Goal: Information Seeking & Learning: Learn about a topic

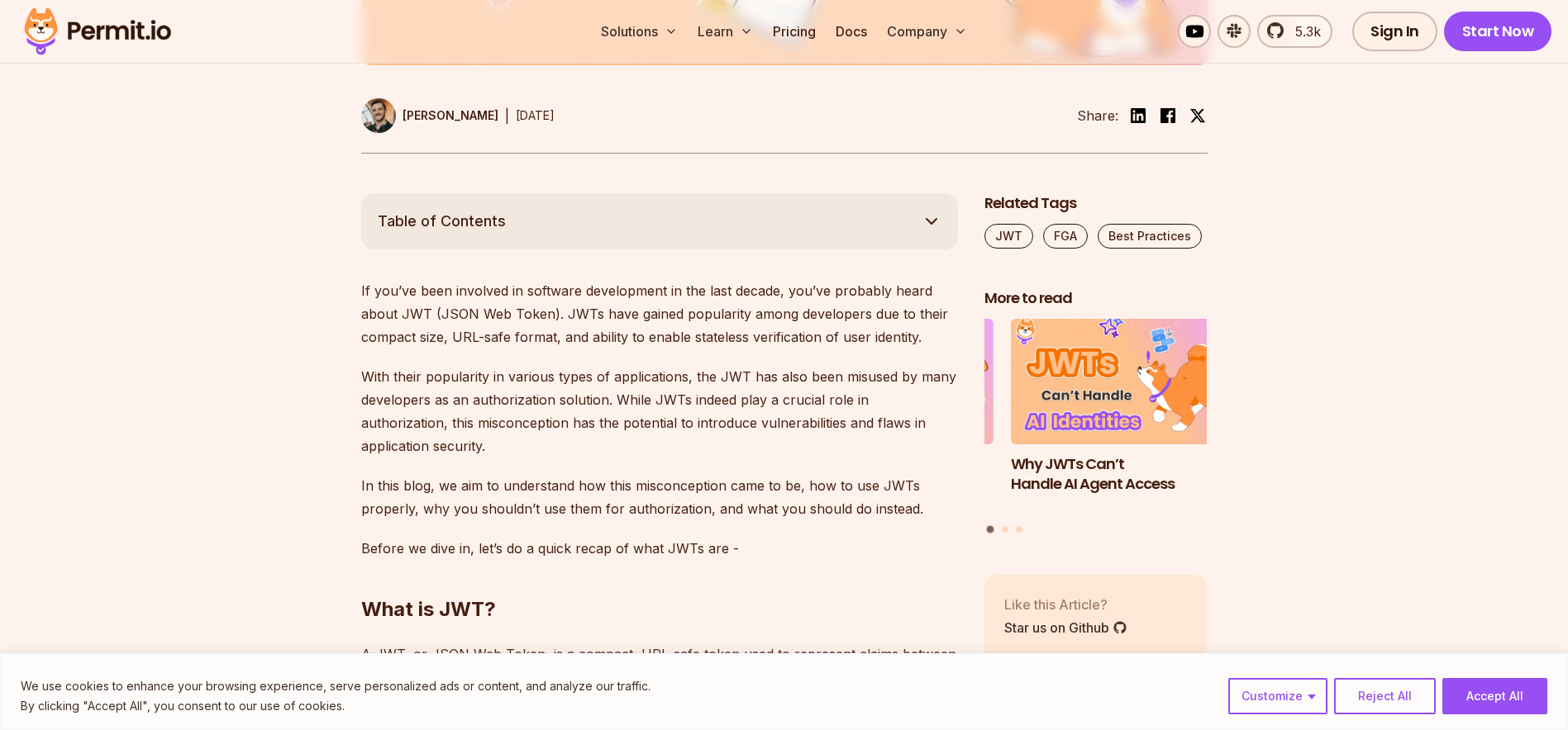
scroll to position [744, 0]
click at [1486, 695] on button "Accept All" at bounding box center [1493, 696] width 105 height 36
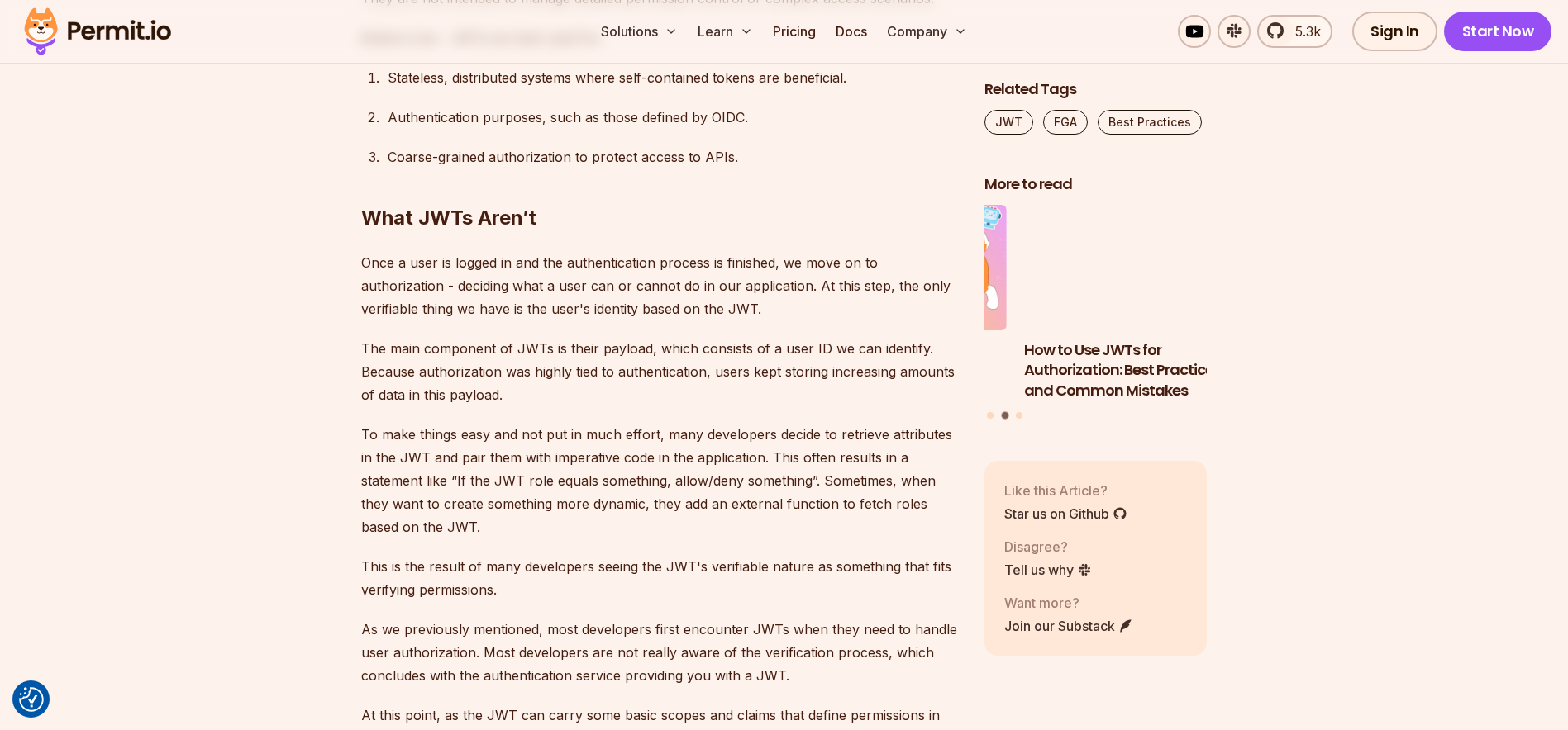
scroll to position [3552, 0]
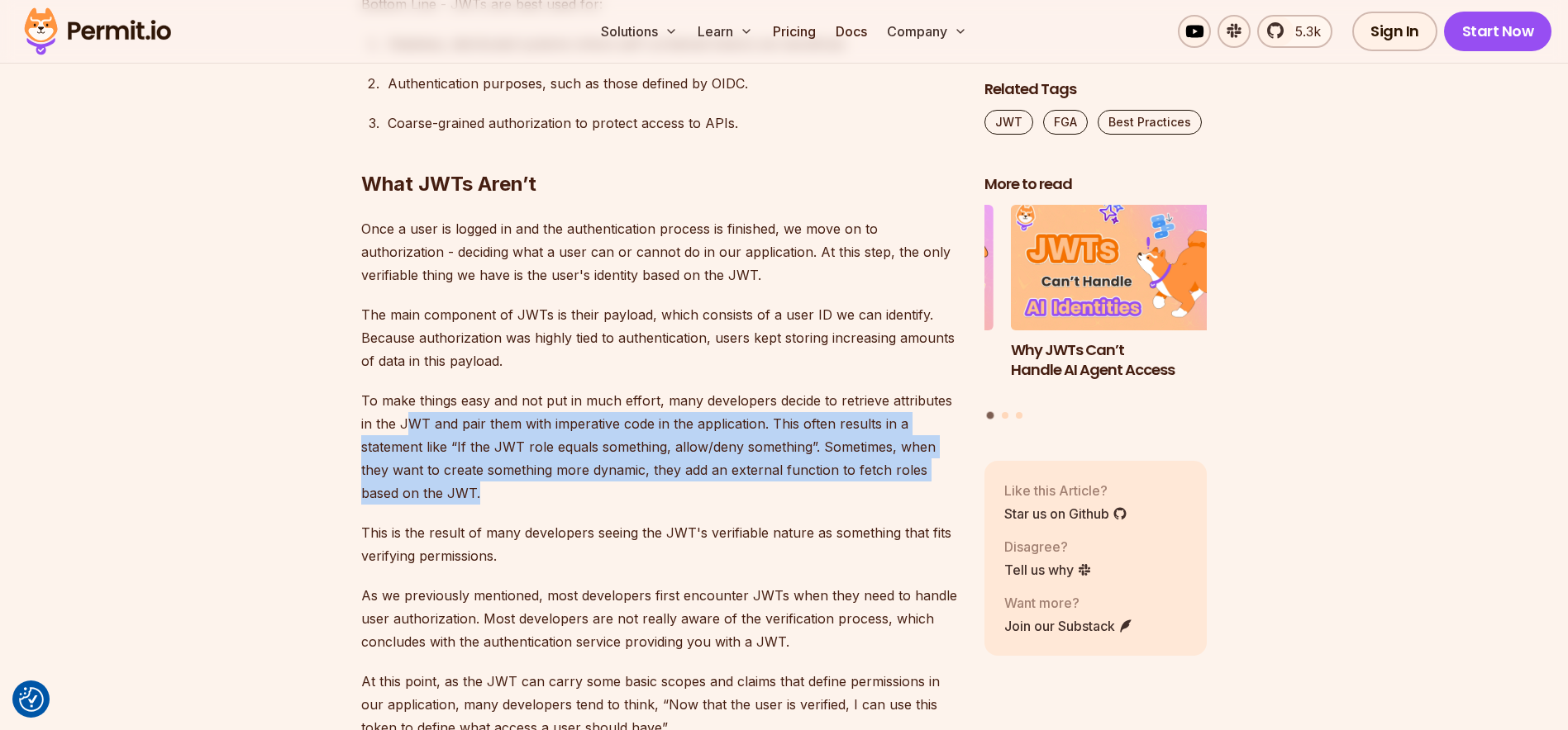
drag, startPoint x: 409, startPoint y: 432, endPoint x: 708, endPoint y: 490, distance: 304.6
click at [708, 490] on p "To make things easy and not put in much effort, many developers decide to retri…" at bounding box center [658, 447] width 597 height 116
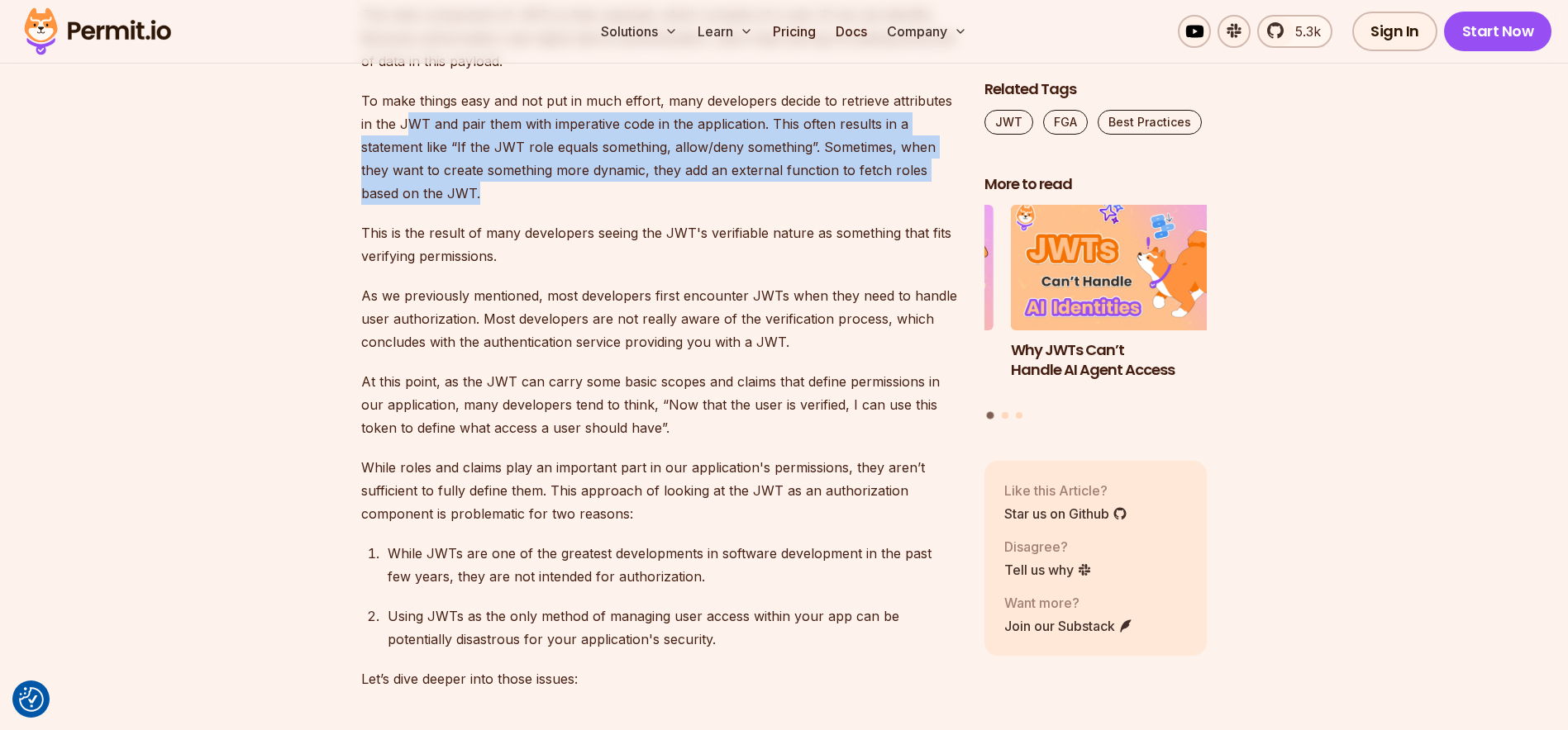
scroll to position [3883, 0]
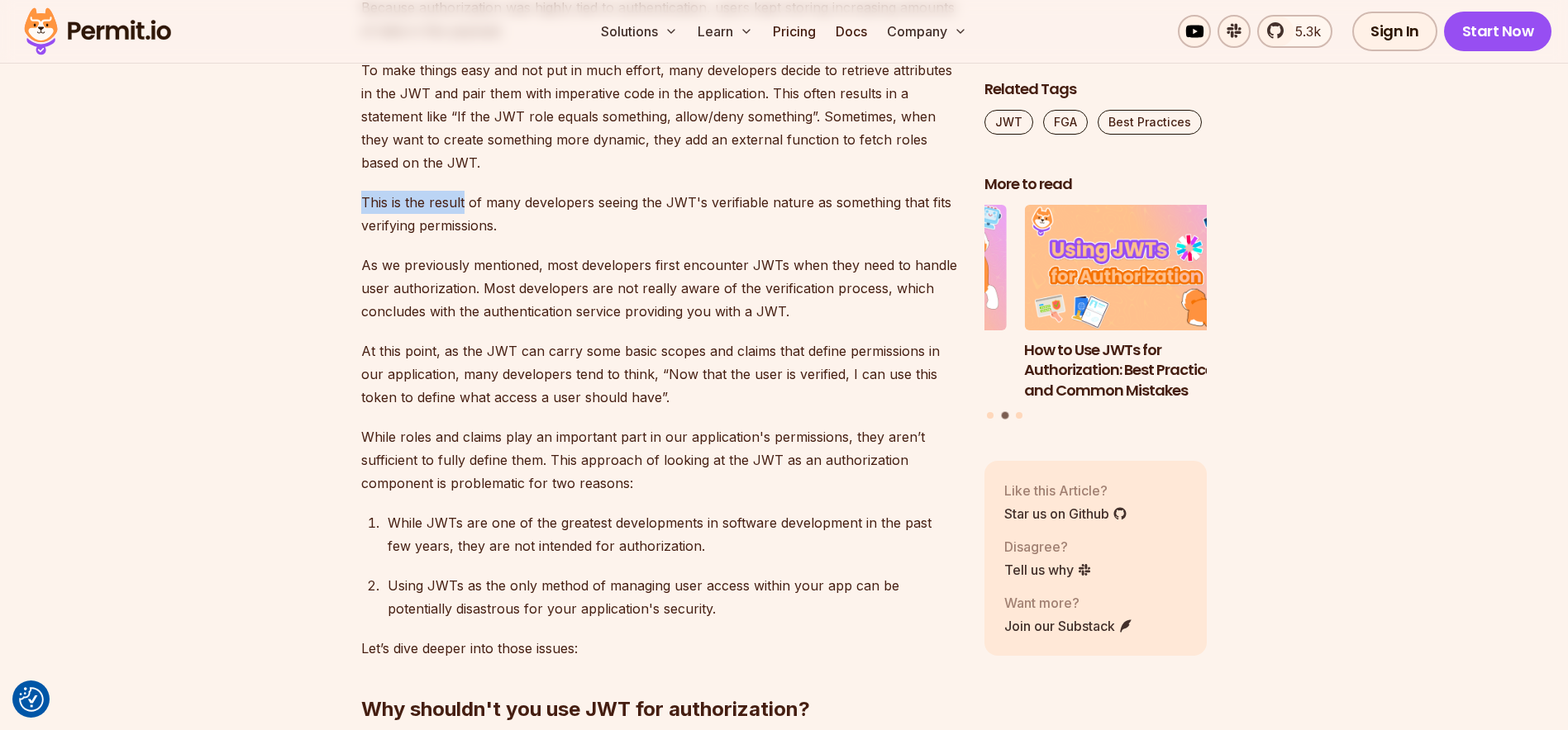
drag, startPoint x: 357, startPoint y: 203, endPoint x: 462, endPoint y: 205, distance: 105.0
click at [462, 205] on section "Table of Contents If you’ve been involved in software development in the last d…" at bounding box center [784, 188] width 1568 height 6273
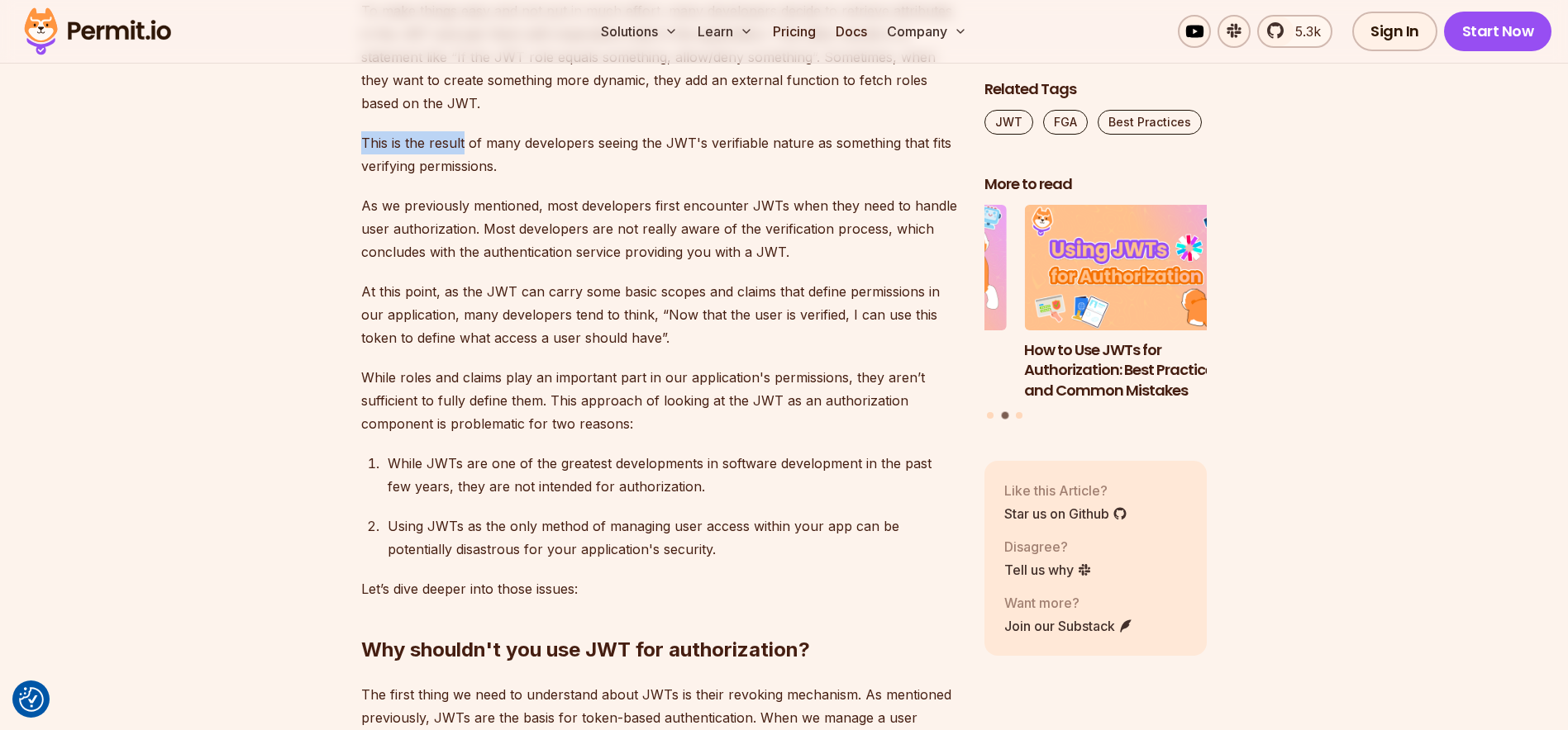
scroll to position [3966, 0]
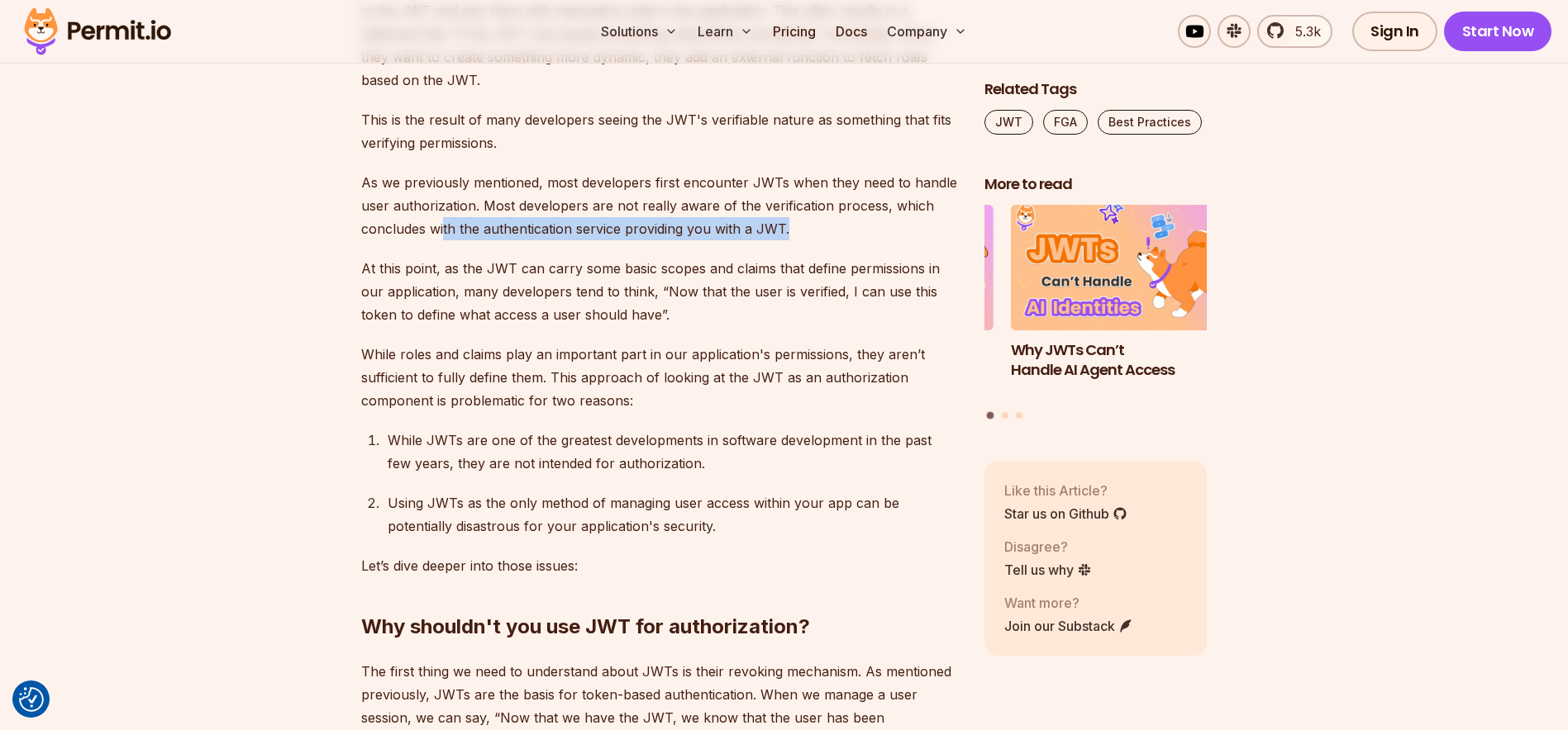
drag, startPoint x: 442, startPoint y: 225, endPoint x: 824, endPoint y: 230, distance: 382.0
click at [824, 230] on p "As we previously mentioned, most developers first encounter JWTs when they need…" at bounding box center [658, 206] width 597 height 70
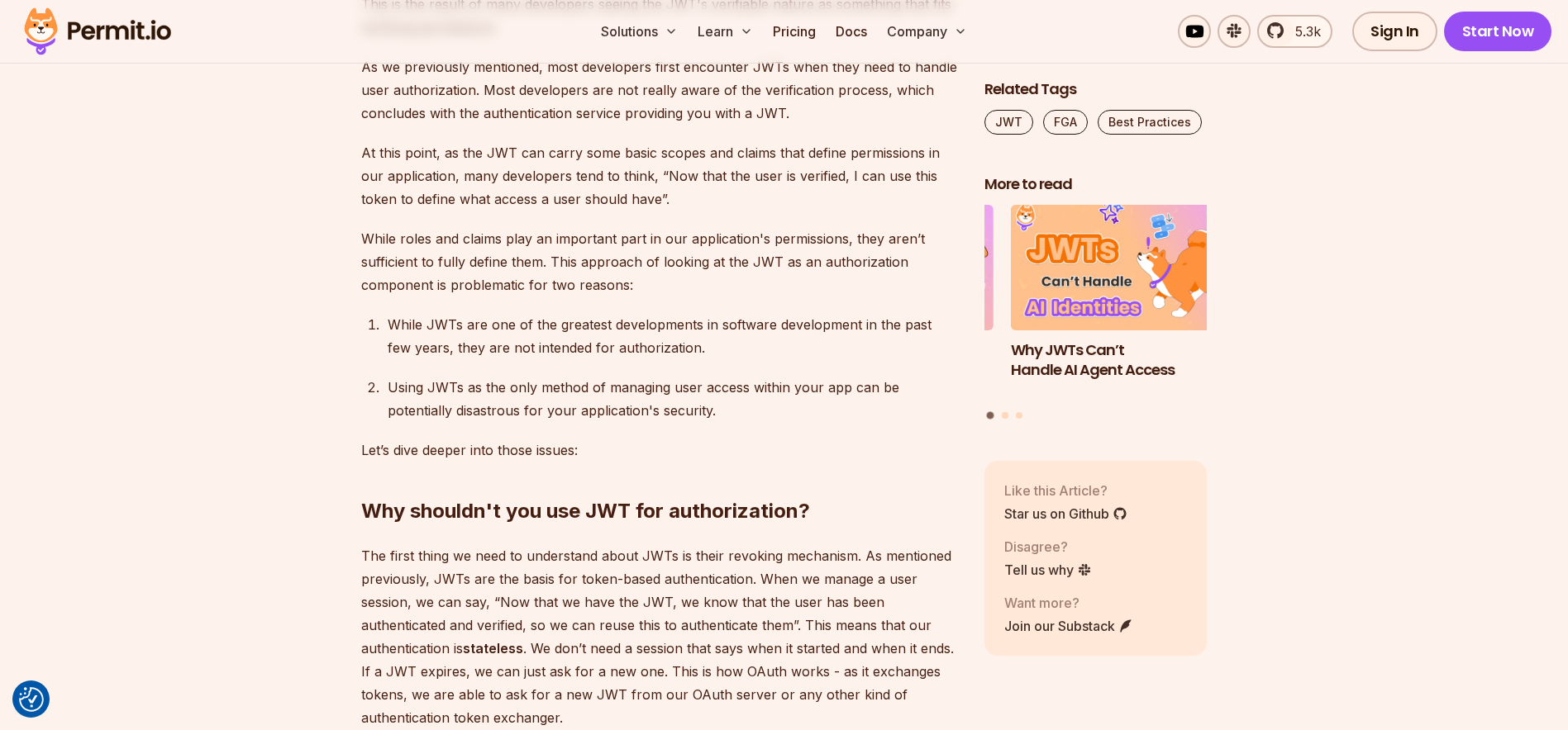
scroll to position [4048, 0]
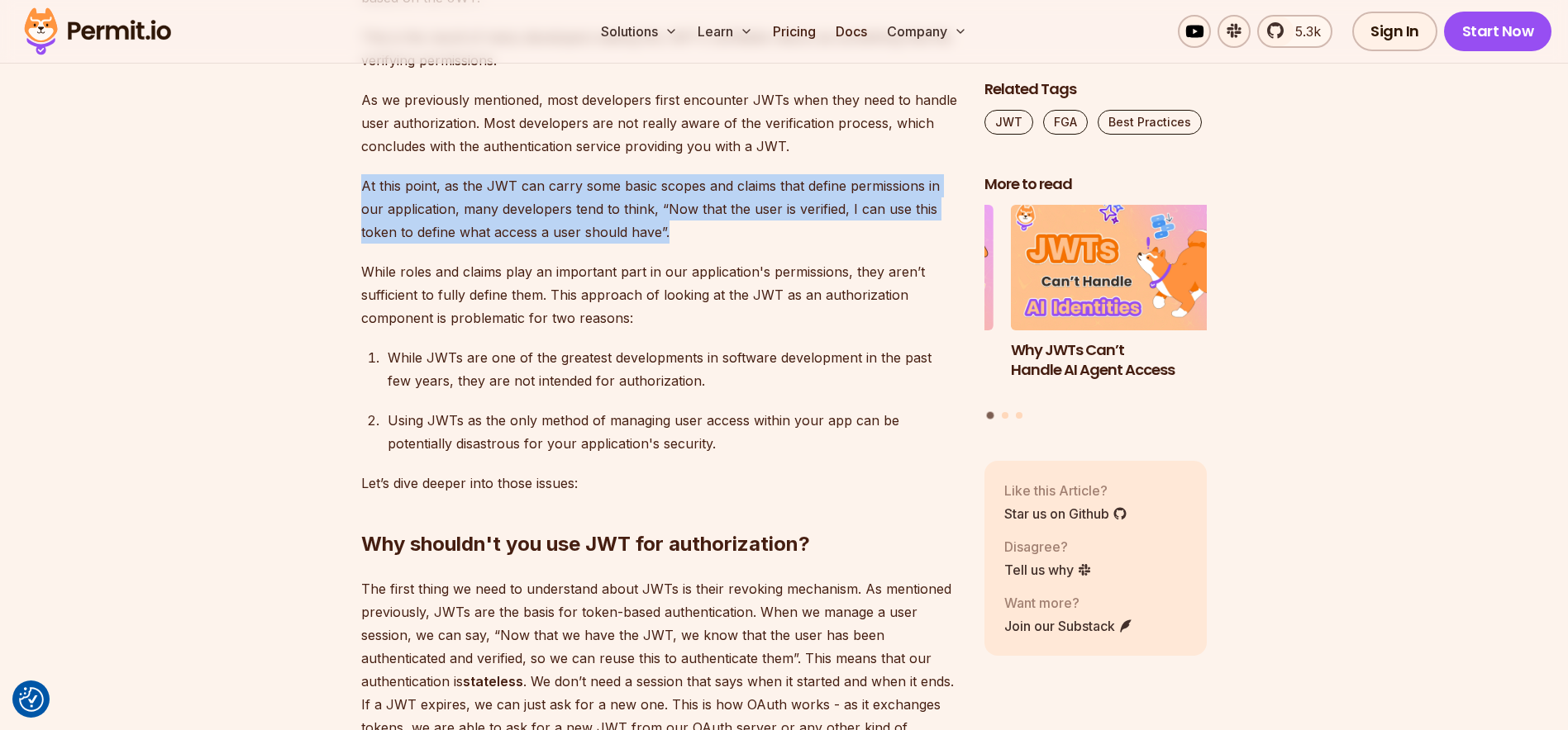
drag, startPoint x: 357, startPoint y: 186, endPoint x: 726, endPoint y: 227, distance: 371.3
click at [726, 227] on section "Table of Contents If you’ve been involved in software development in the last d…" at bounding box center [784, 23] width 1568 height 6273
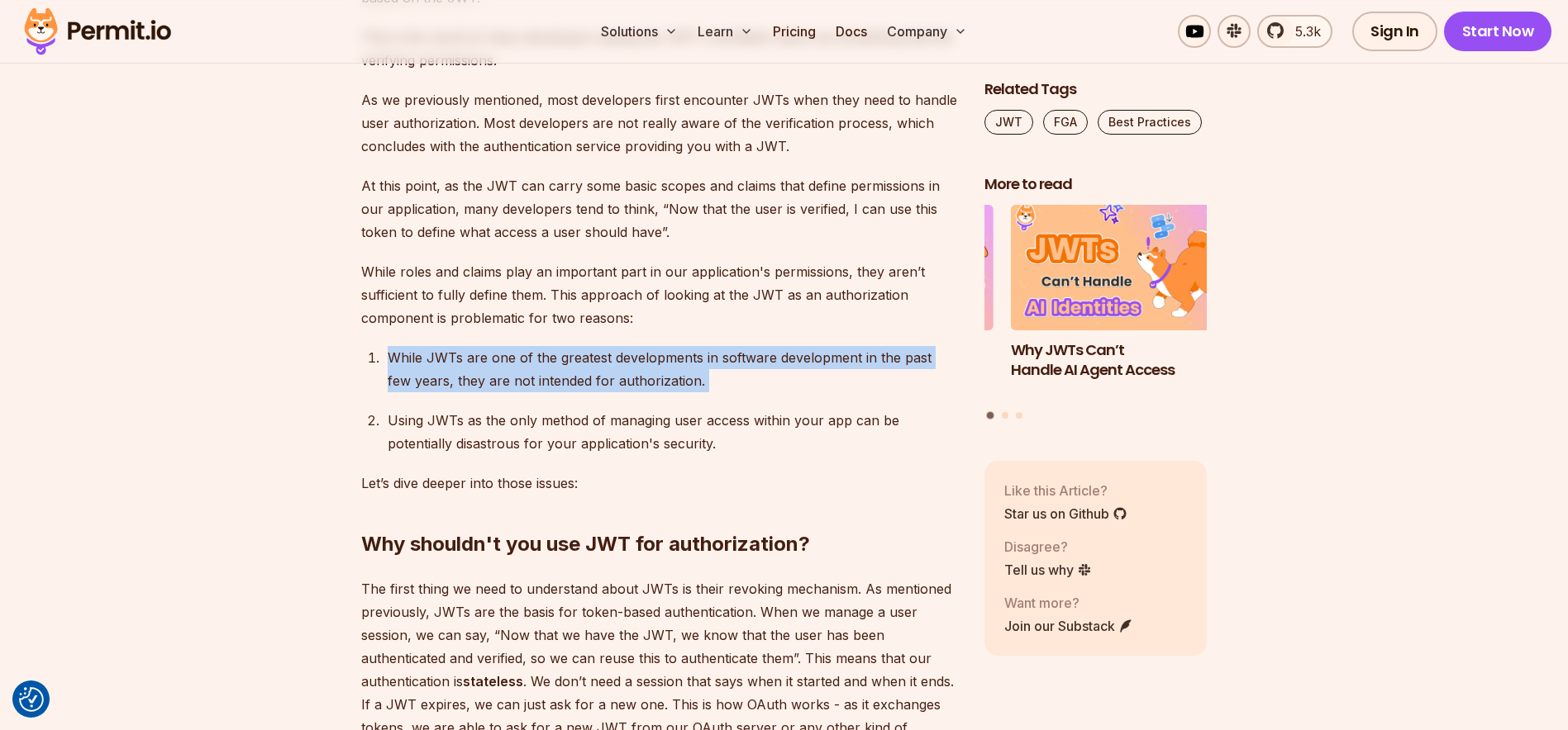
drag, startPoint x: 387, startPoint y: 361, endPoint x: 738, endPoint y: 393, distance: 352.5
click at [738, 393] on ol "While JWTs are one of the greatest developments in software development in the …" at bounding box center [658, 400] width 597 height 109
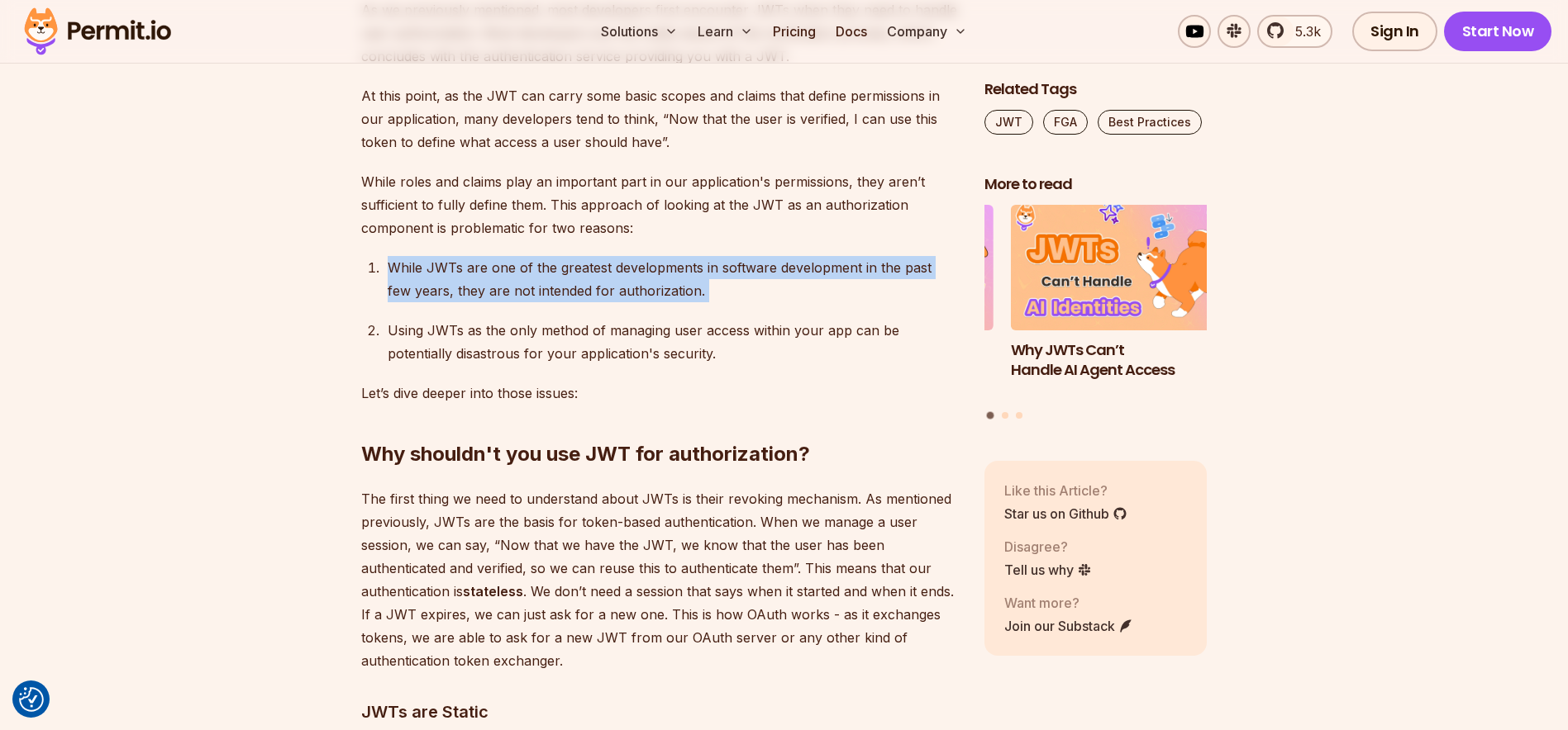
scroll to position [4378, 0]
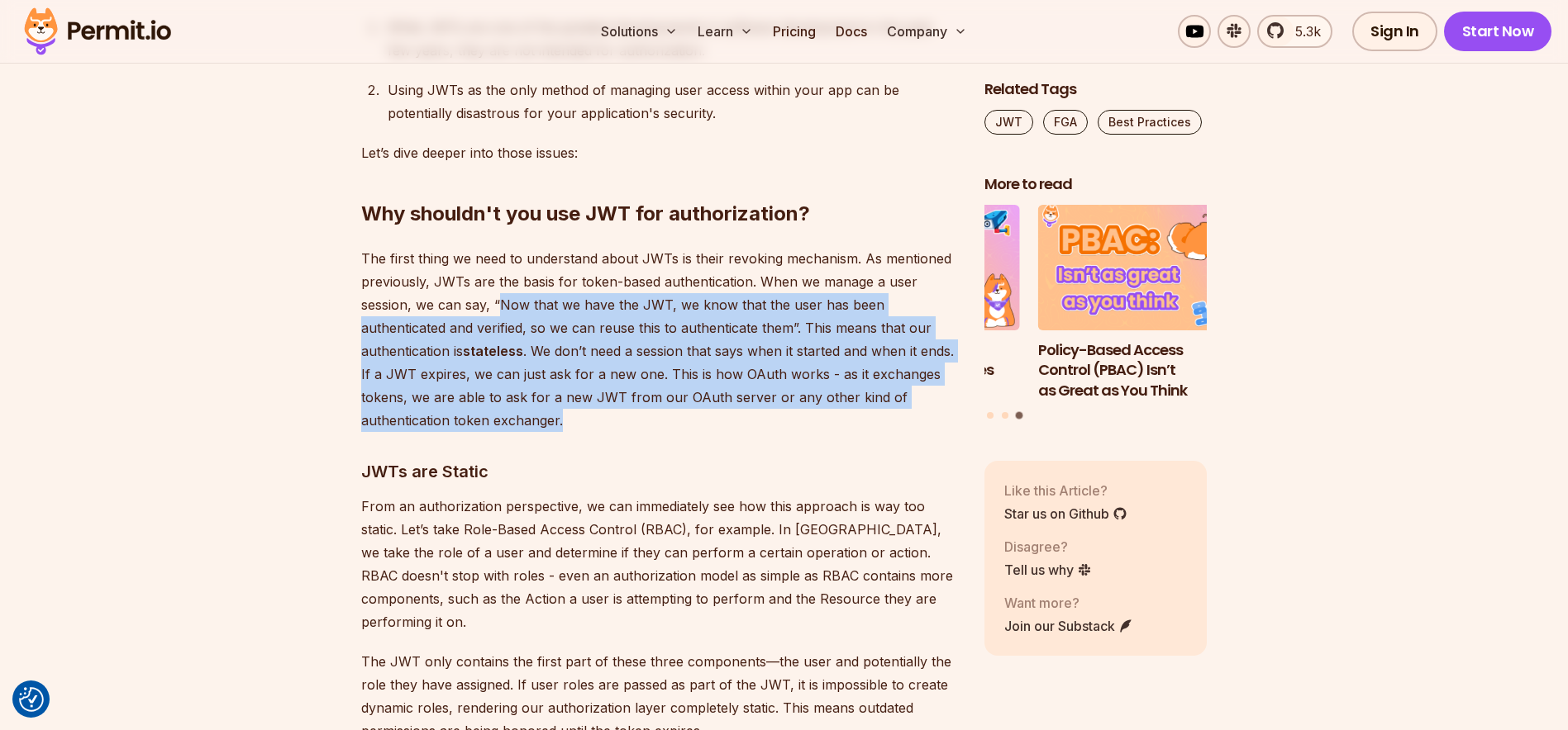
drag, startPoint x: 499, startPoint y: 300, endPoint x: 887, endPoint y: 416, distance: 405.0
click at [887, 416] on p "The first thing we need to understand about JWTs is their revoking mechanism. A…" at bounding box center [658, 340] width 597 height 185
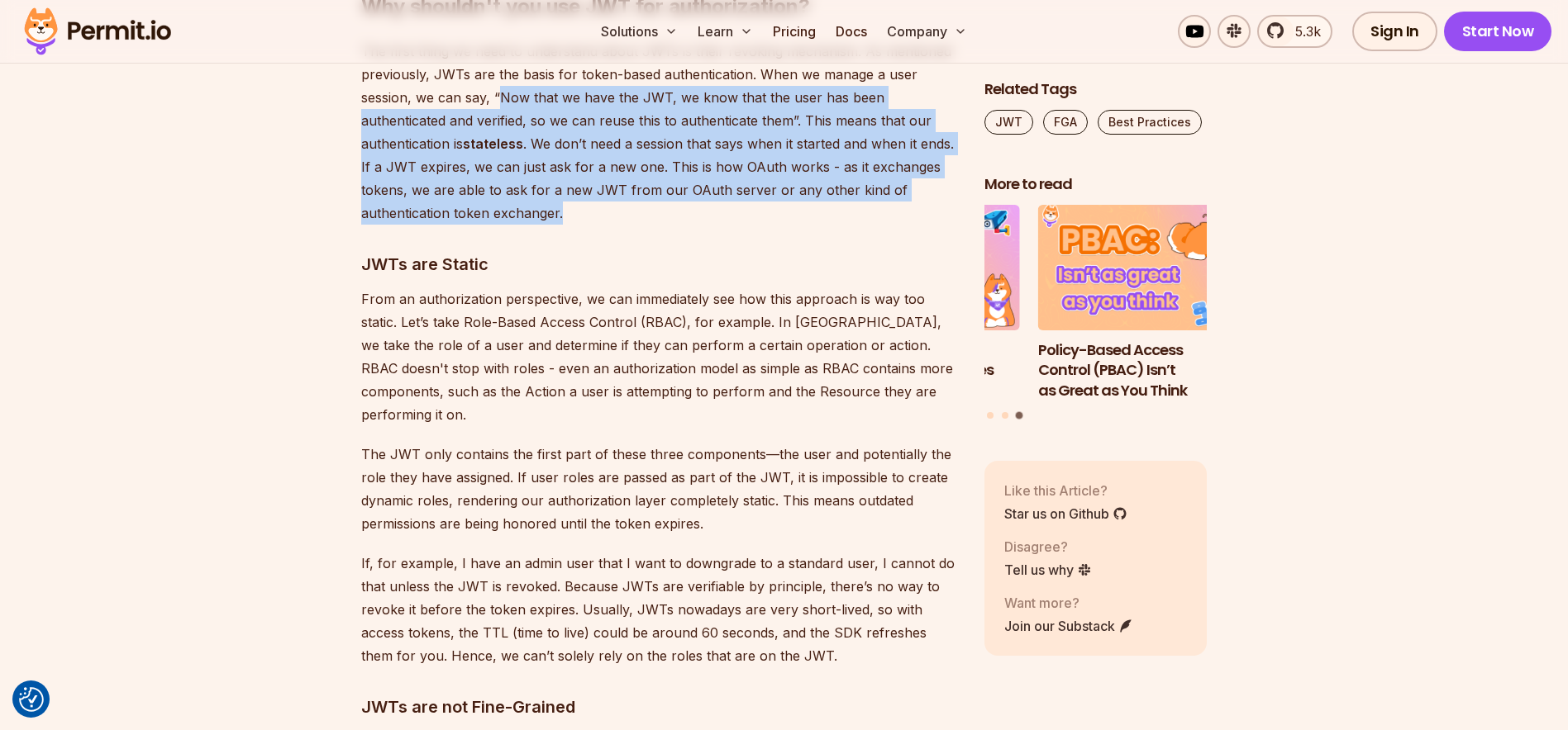
scroll to position [4626, 0]
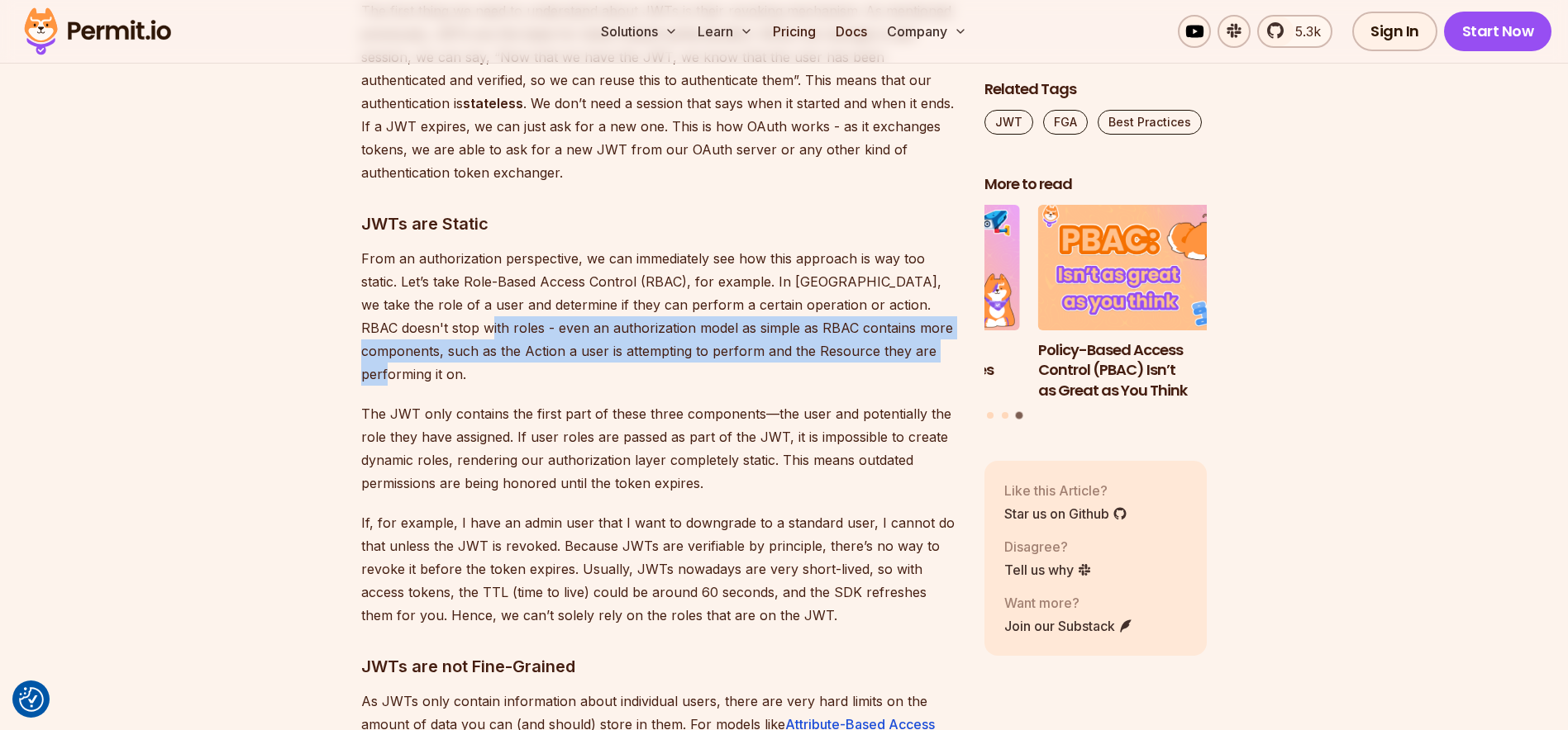
drag, startPoint x: 409, startPoint y: 329, endPoint x: 895, endPoint y: 347, distance: 486.3
click at [895, 347] on p "From an authorization perspective, we can immediately see how this approach is …" at bounding box center [658, 316] width 597 height 138
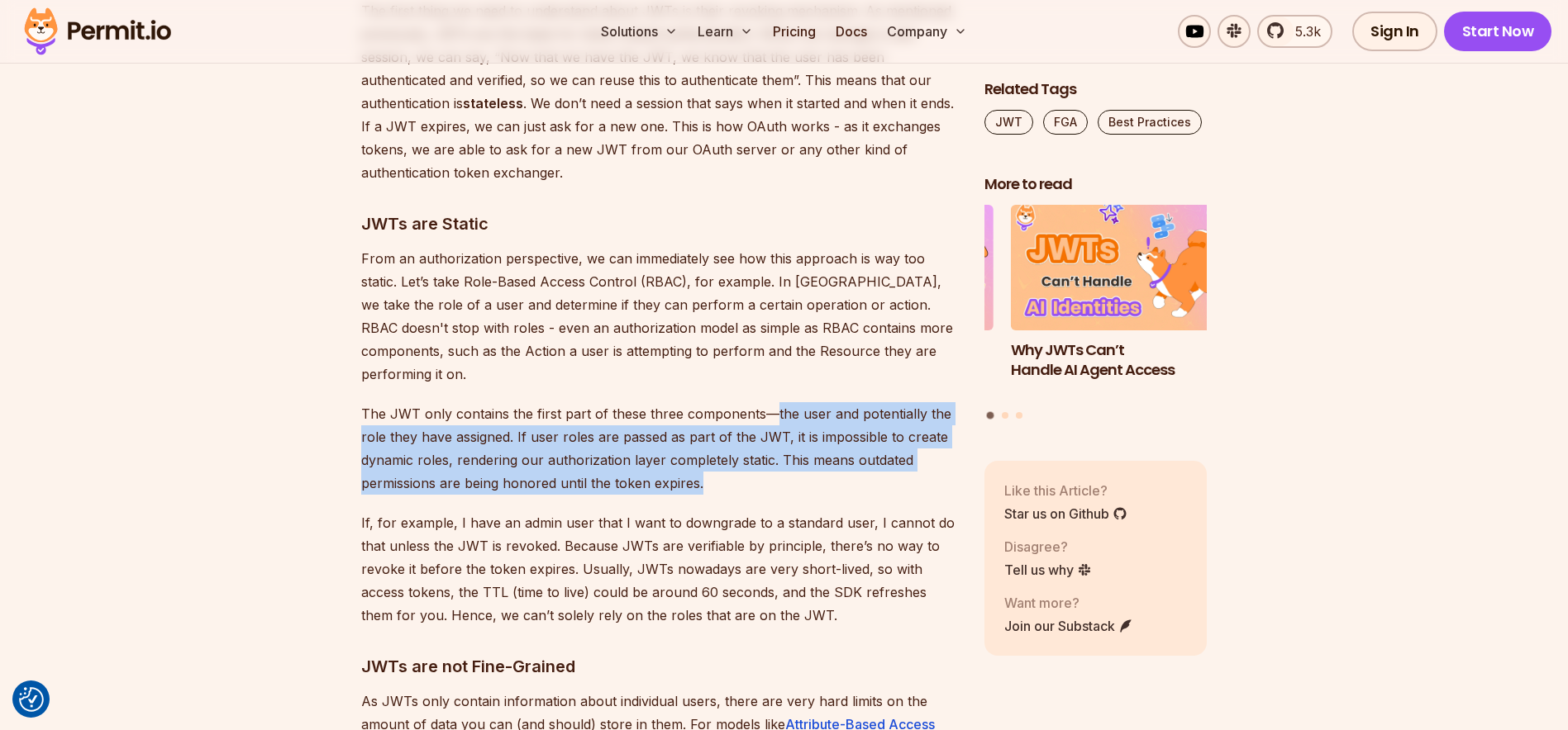
drag, startPoint x: 895, startPoint y: 347, endPoint x: 718, endPoint y: 453, distance: 206.3
click at [718, 453] on p "The JWT only contains the first part of these three components—the user and pot…" at bounding box center [658, 448] width 597 height 93
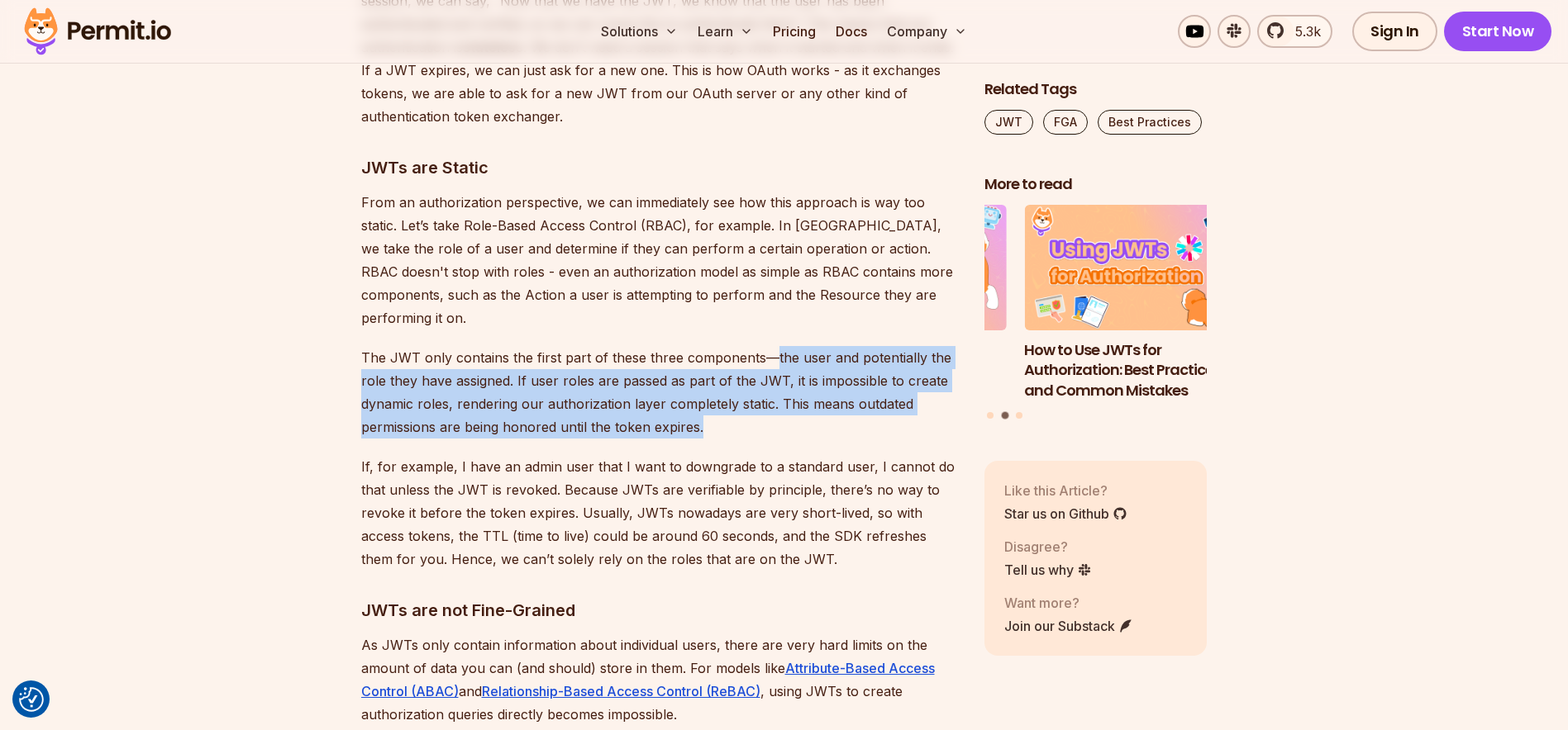
scroll to position [4874, 0]
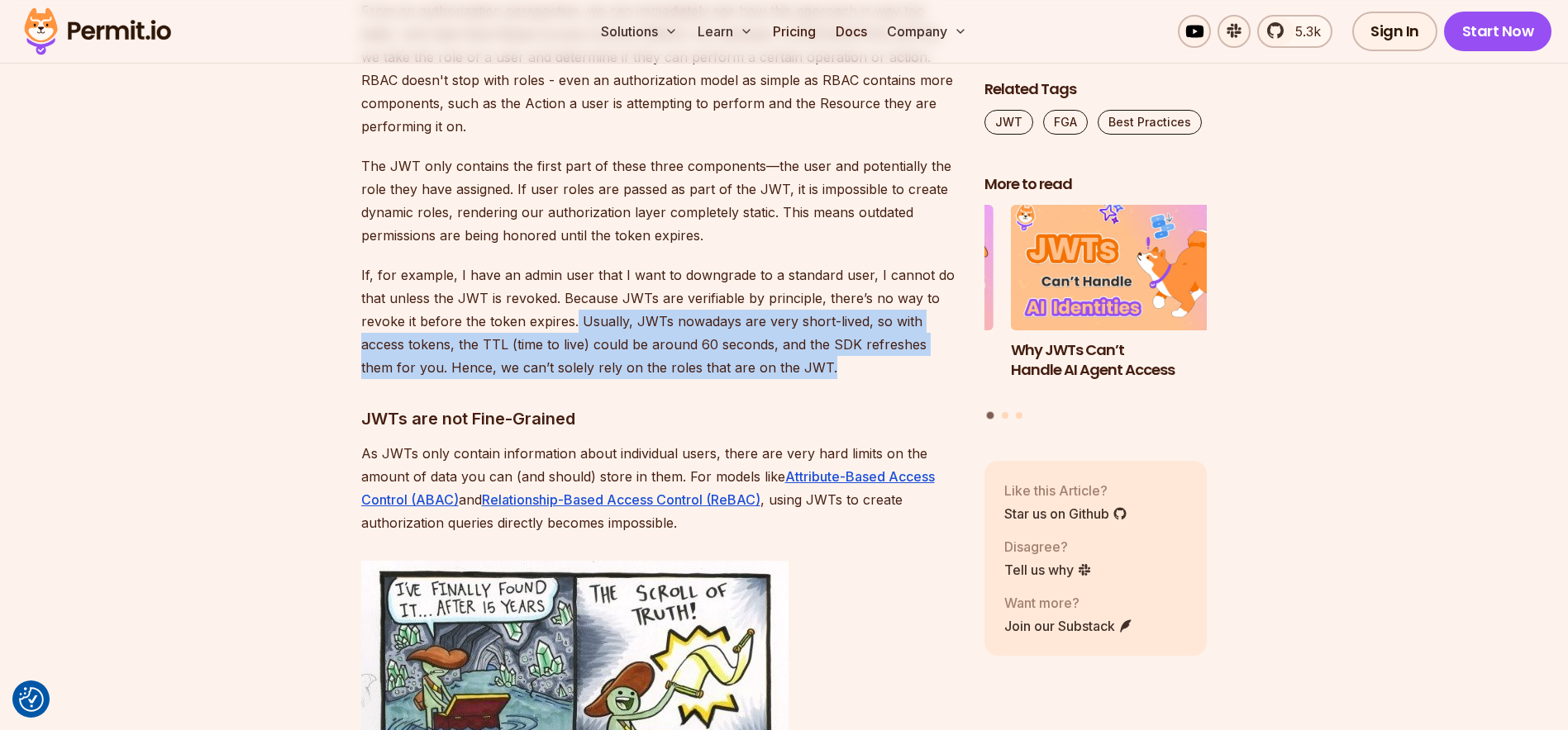
drag, startPoint x: 573, startPoint y: 295, endPoint x: 815, endPoint y: 342, distance: 246.5
click at [815, 342] on p "If, for example, I have an admin user that I want to downgrade to a standard us…" at bounding box center [658, 322] width 597 height 116
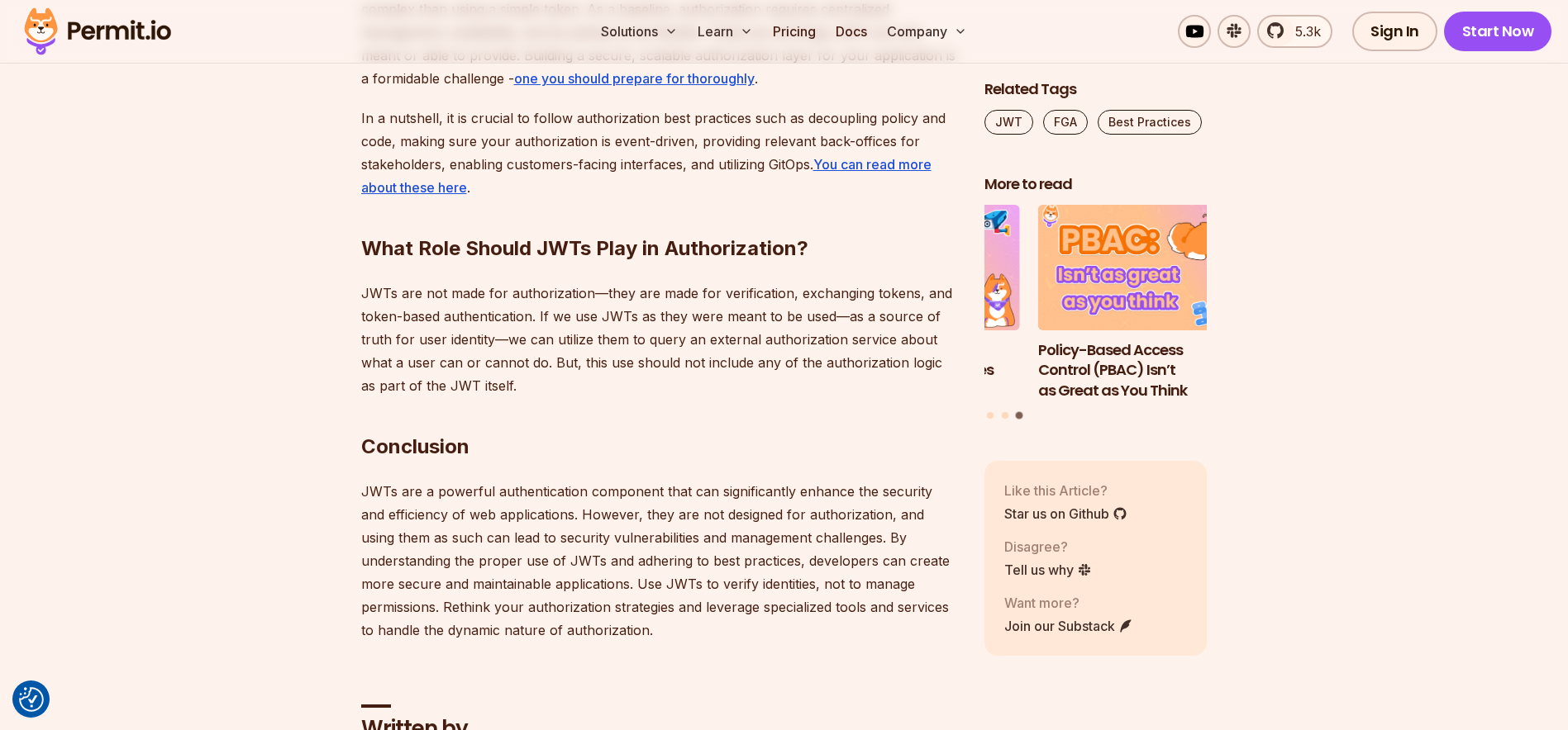
scroll to position [6278, 0]
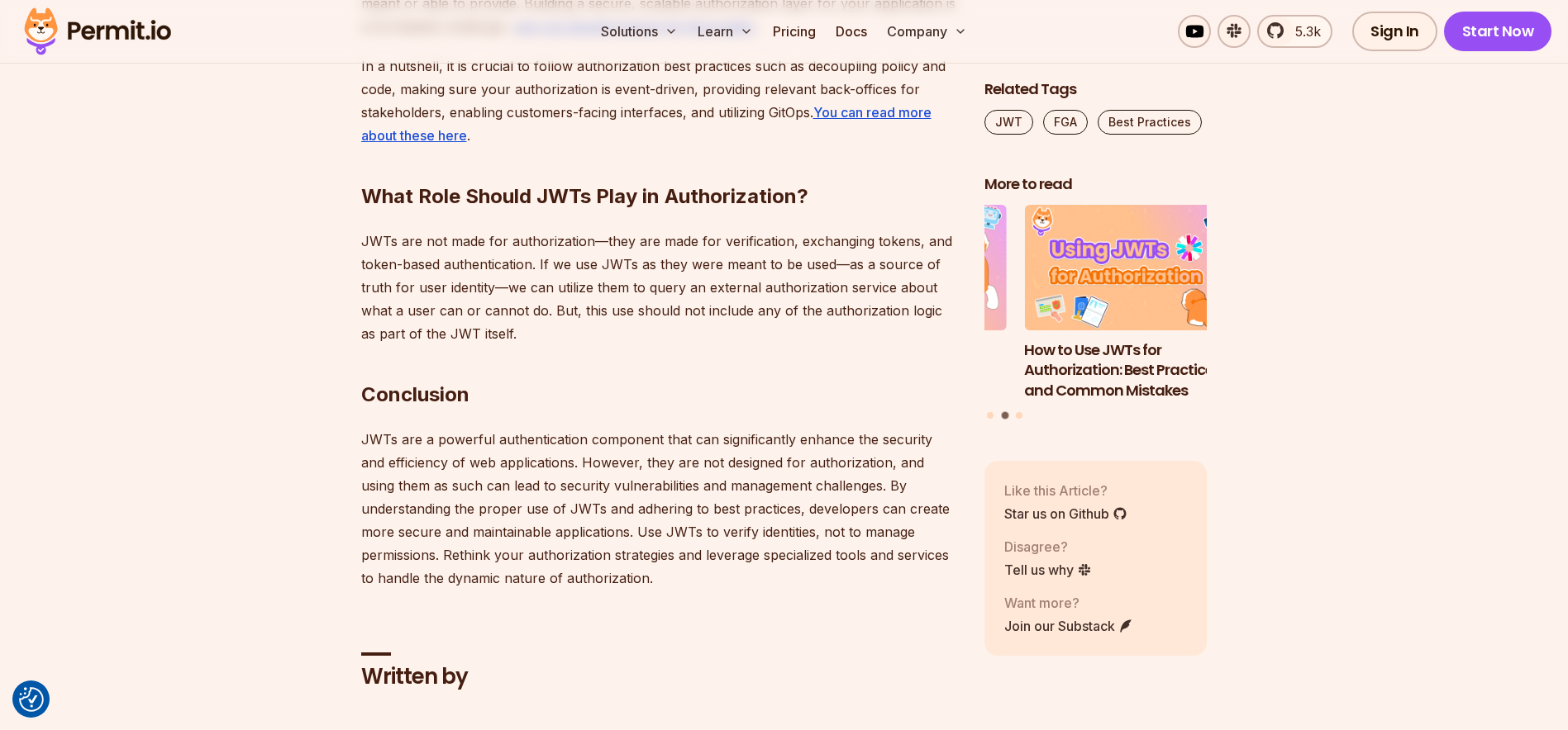
click at [489, 257] on p "JWTs are not made for authorization—they are made for verification, exchanging …" at bounding box center [658, 288] width 597 height 116
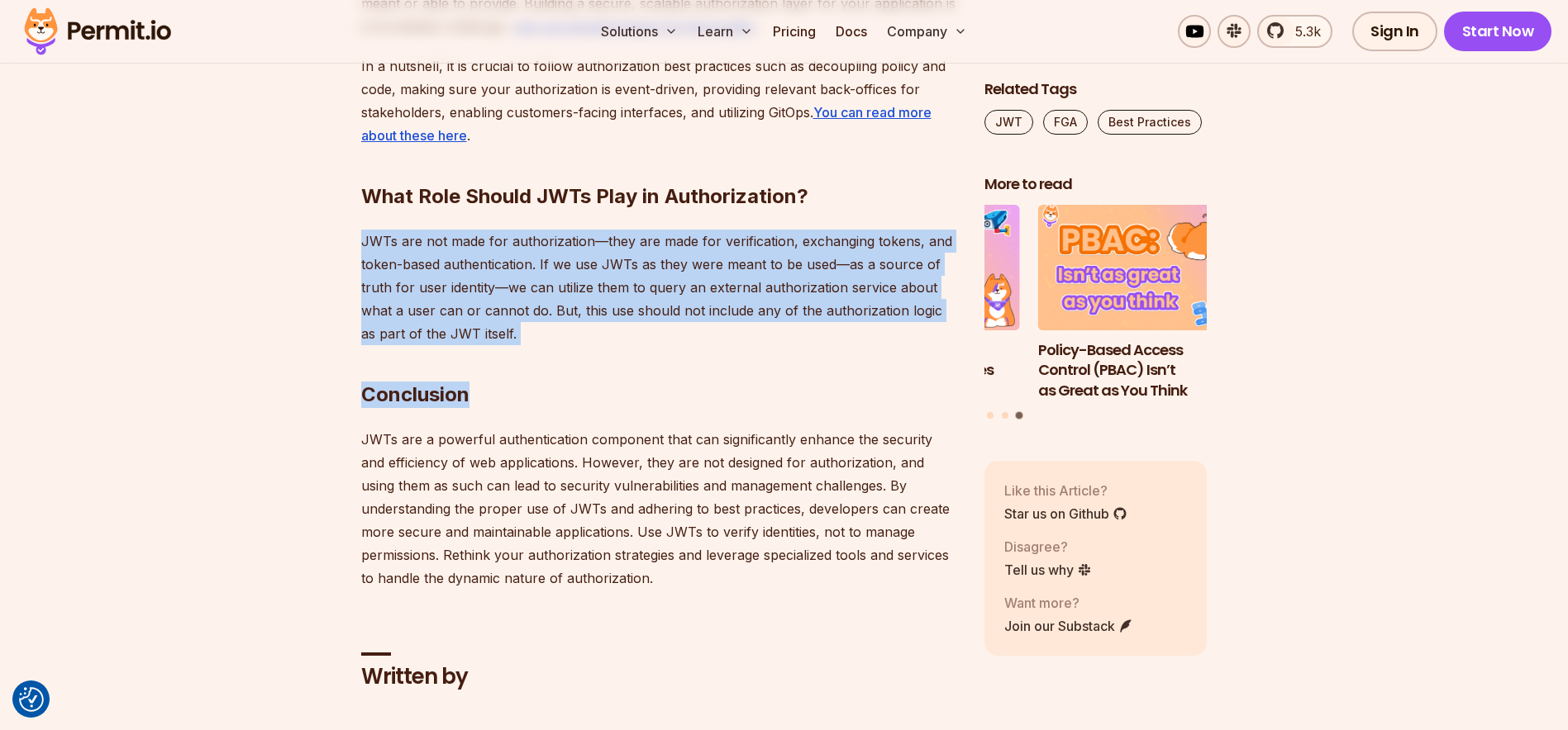
drag, startPoint x: 507, startPoint y: 311, endPoint x: 356, endPoint y: 215, distance: 178.9
drag, startPoint x: 364, startPoint y: 215, endPoint x: 495, endPoint y: 311, distance: 162.4
click at [495, 311] on p "JWTs are not made for authorization—they are made for verification, exchanging …" at bounding box center [658, 288] width 597 height 116
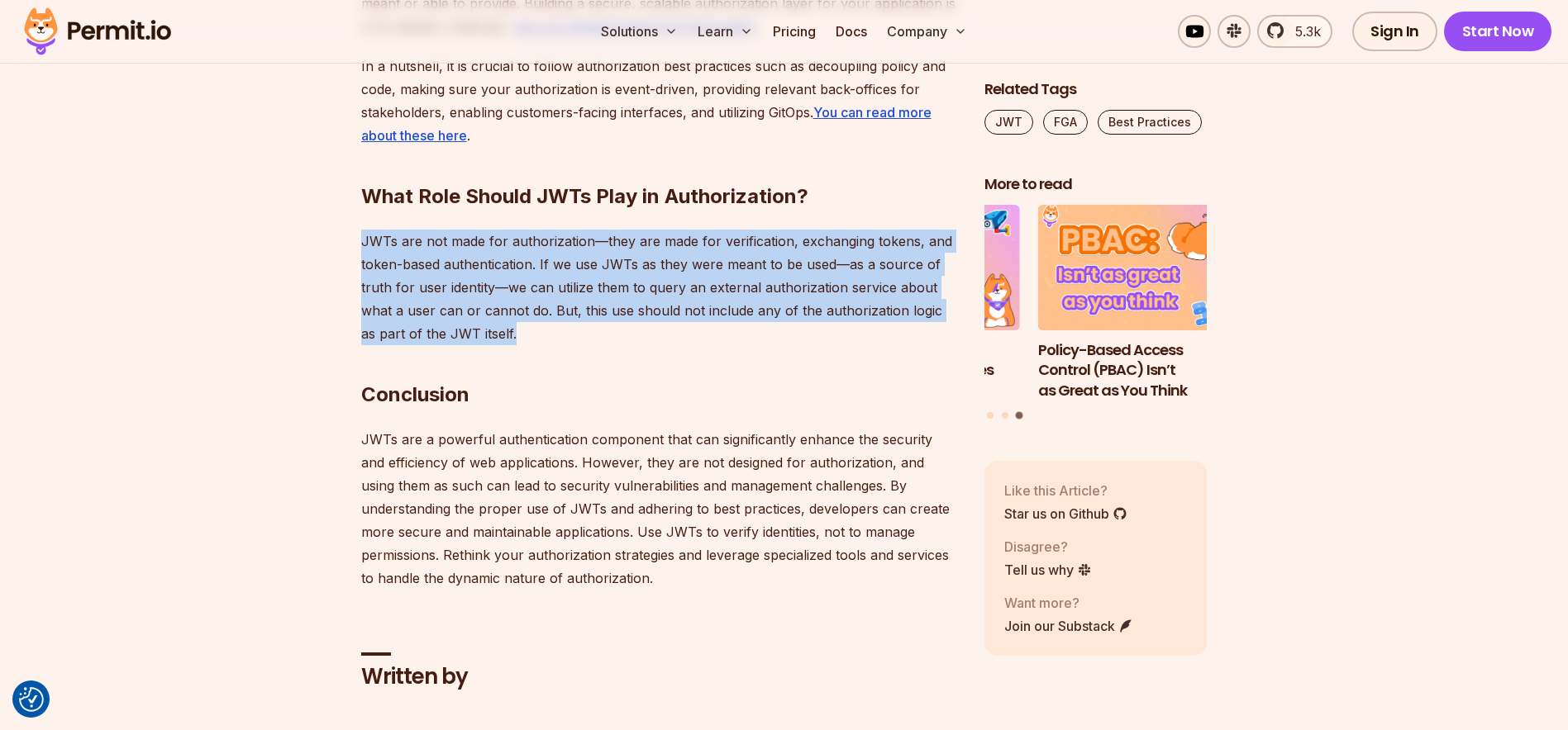
copy p "JWTs are not made for authorization—they are made for verification, exchanging …"
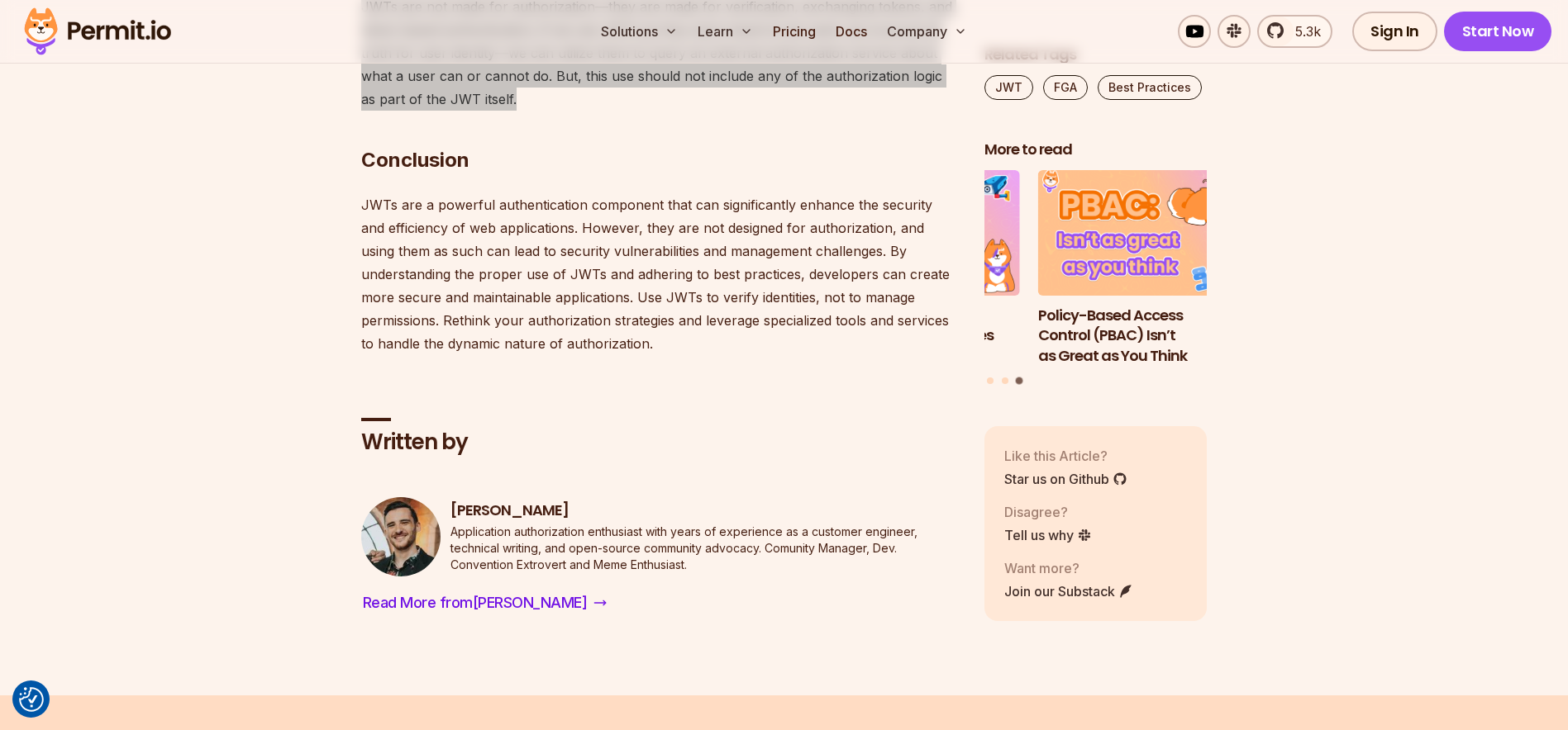
scroll to position [6444, 0]
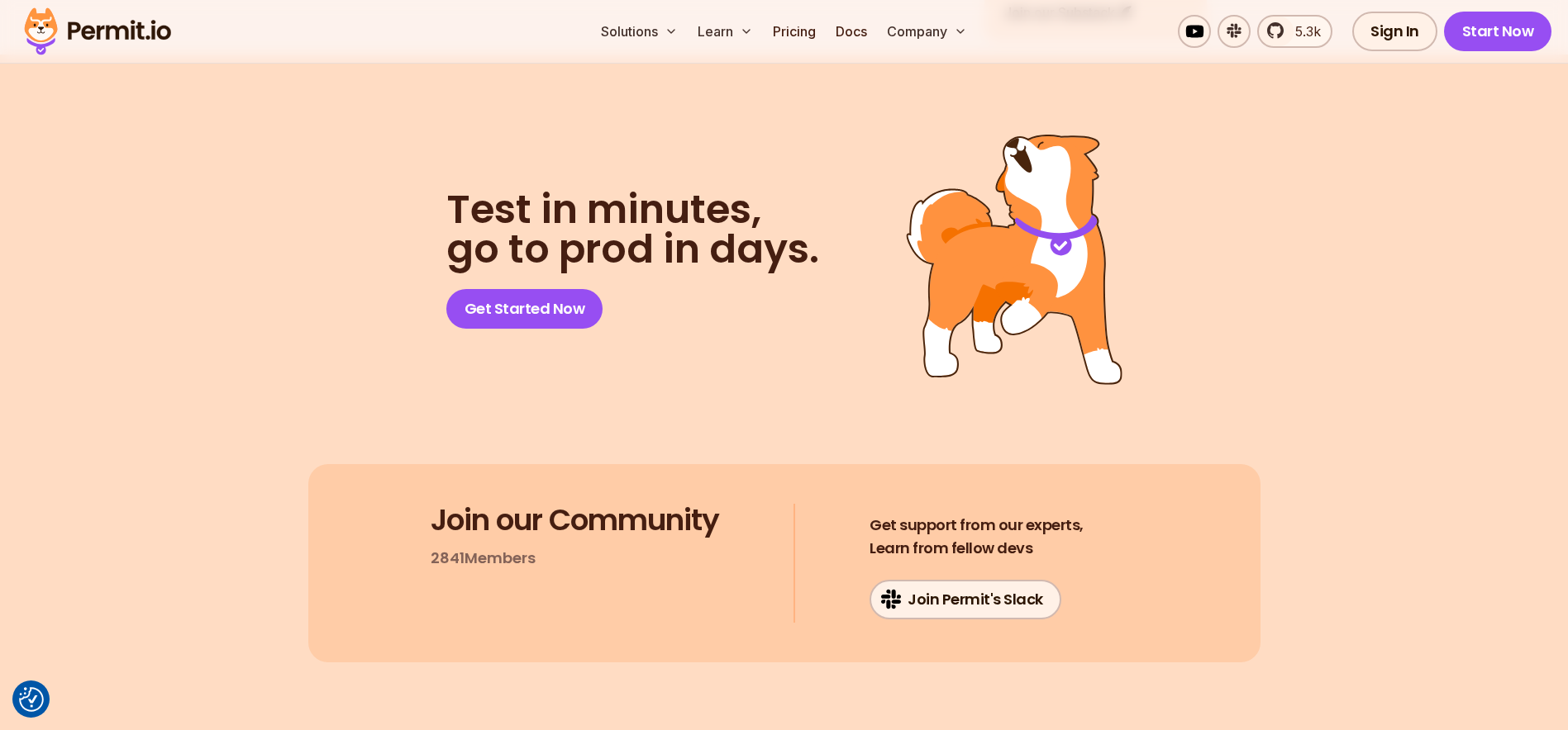
scroll to position [4213, 0]
